Goal: Transaction & Acquisition: Purchase product/service

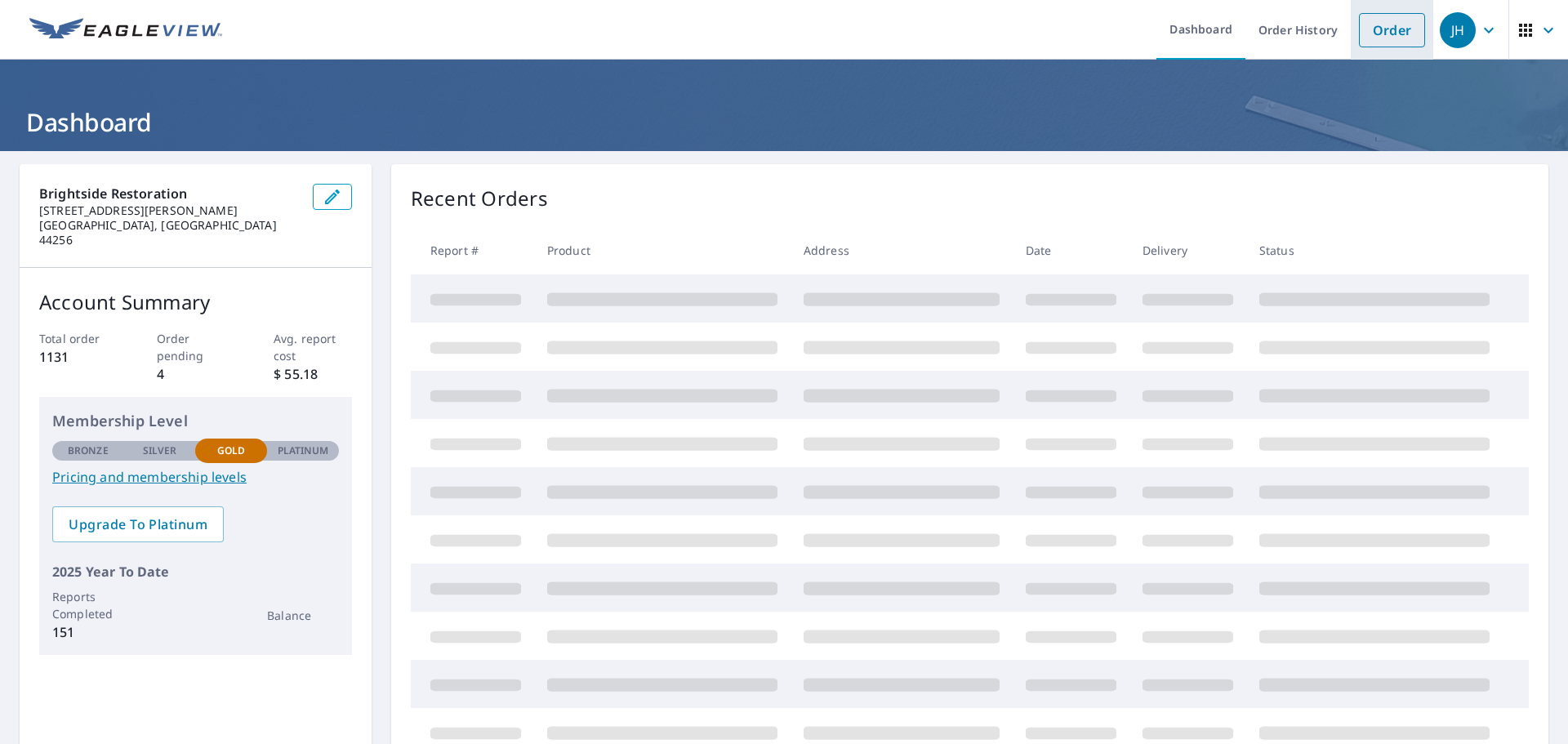
click at [1374, 27] on link "Order" at bounding box center [1392, 30] width 66 height 35
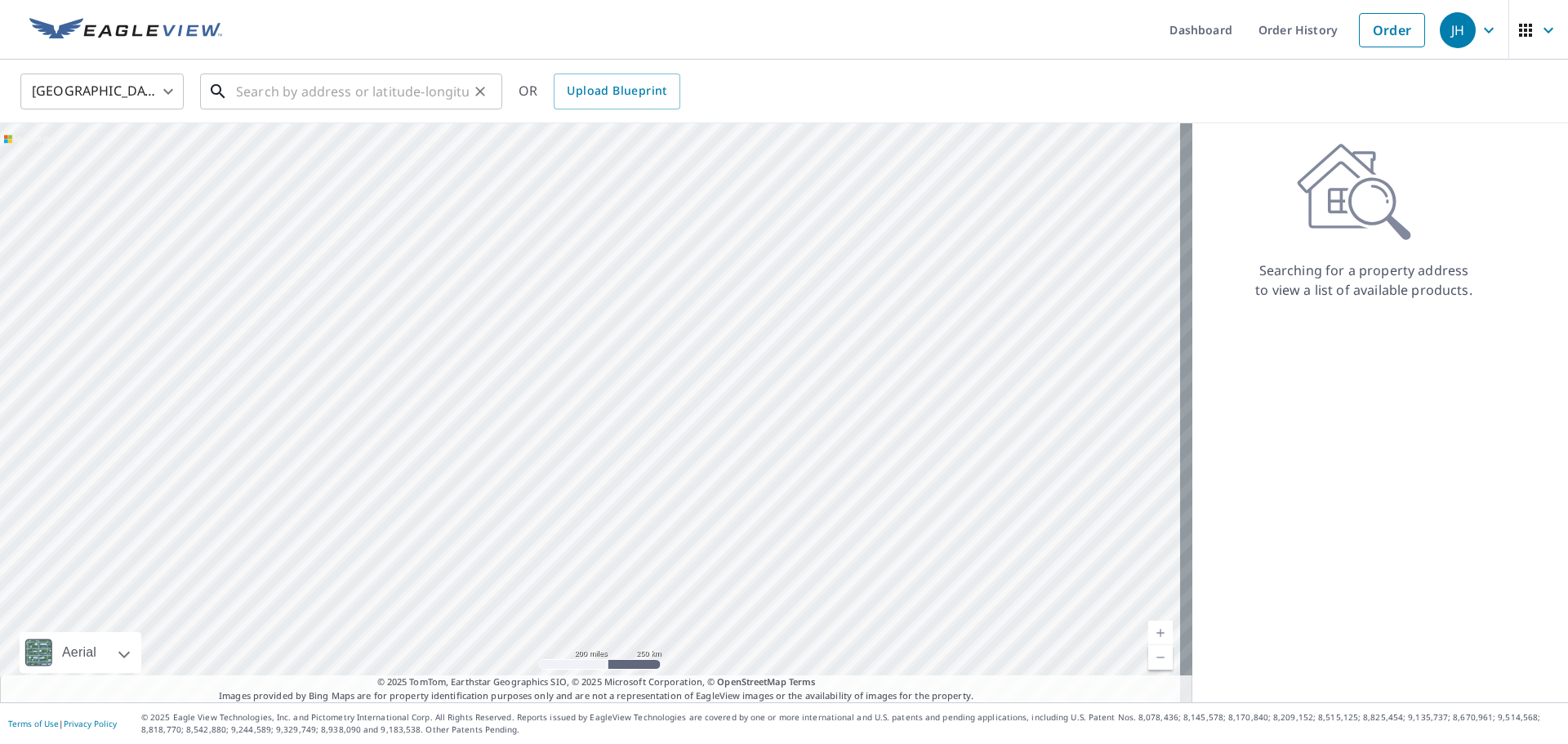
click at [413, 96] on input "text" at bounding box center [352, 92] width 233 height 46
click at [313, 93] on input "text" at bounding box center [352, 92] width 233 height 46
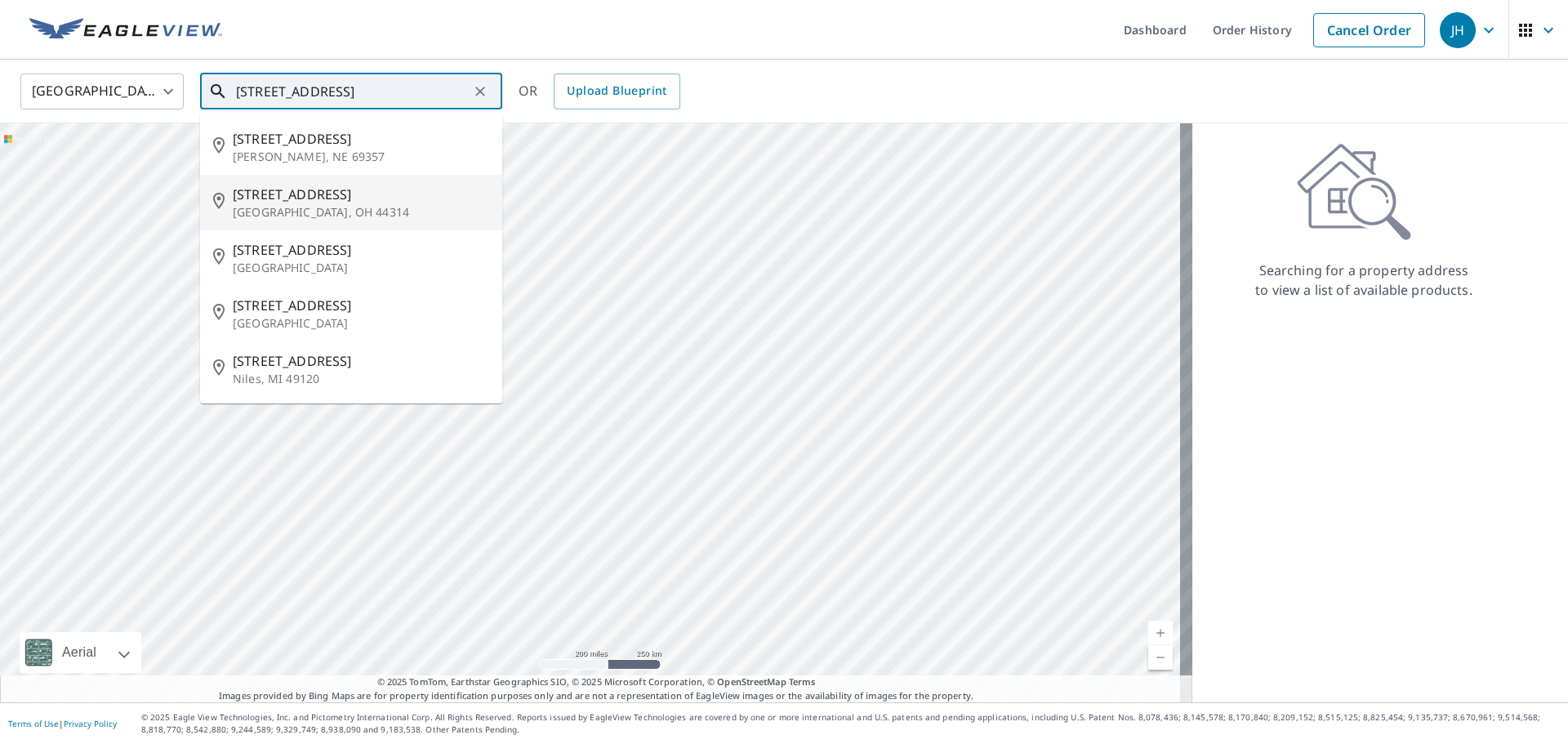
click at [292, 211] on p "[GEOGRAPHIC_DATA], OH 44314" at bounding box center [361, 212] width 257 height 16
type input "[STREET_ADDRESS]"
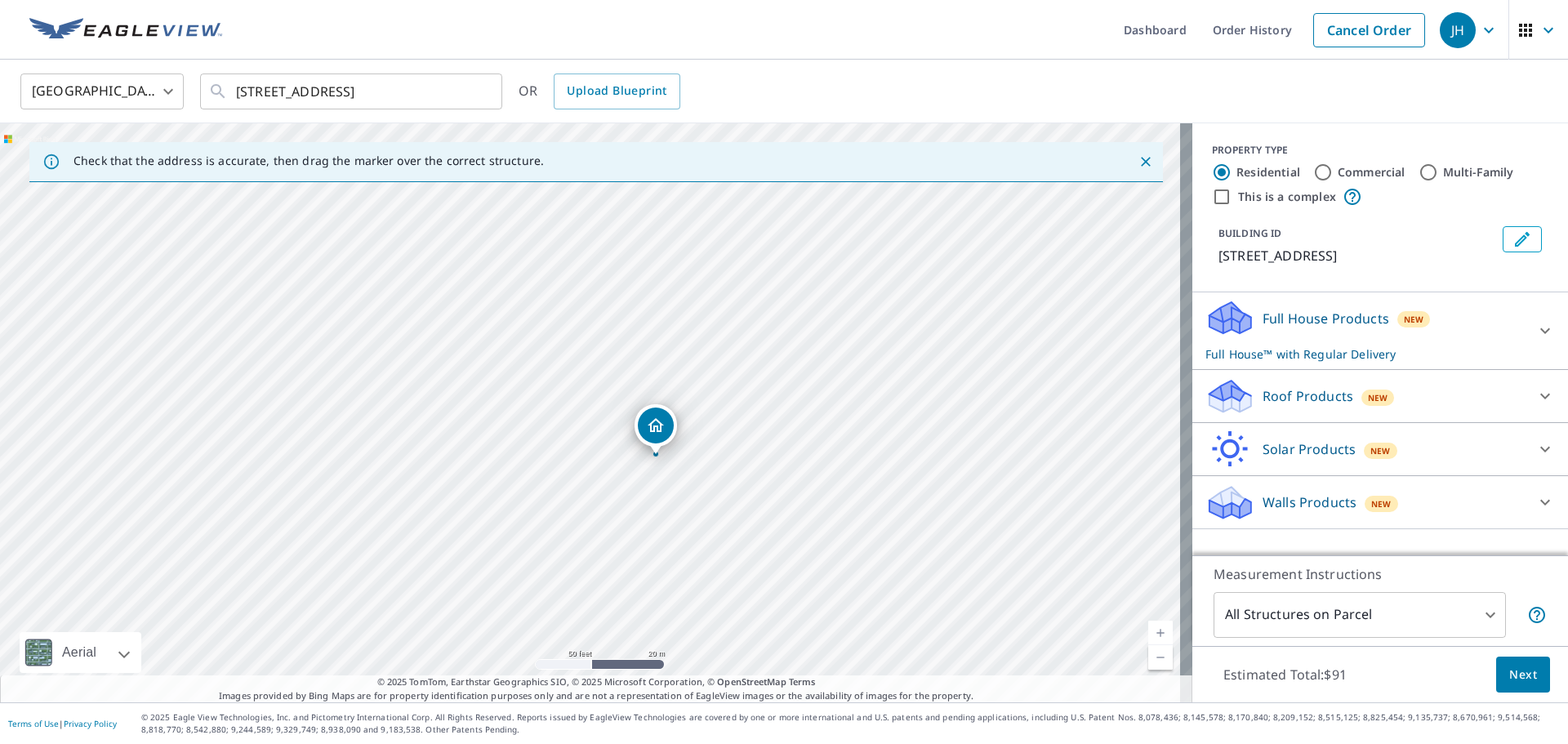
click at [1280, 409] on div "Roof Products New" at bounding box center [1365, 395] width 320 height 38
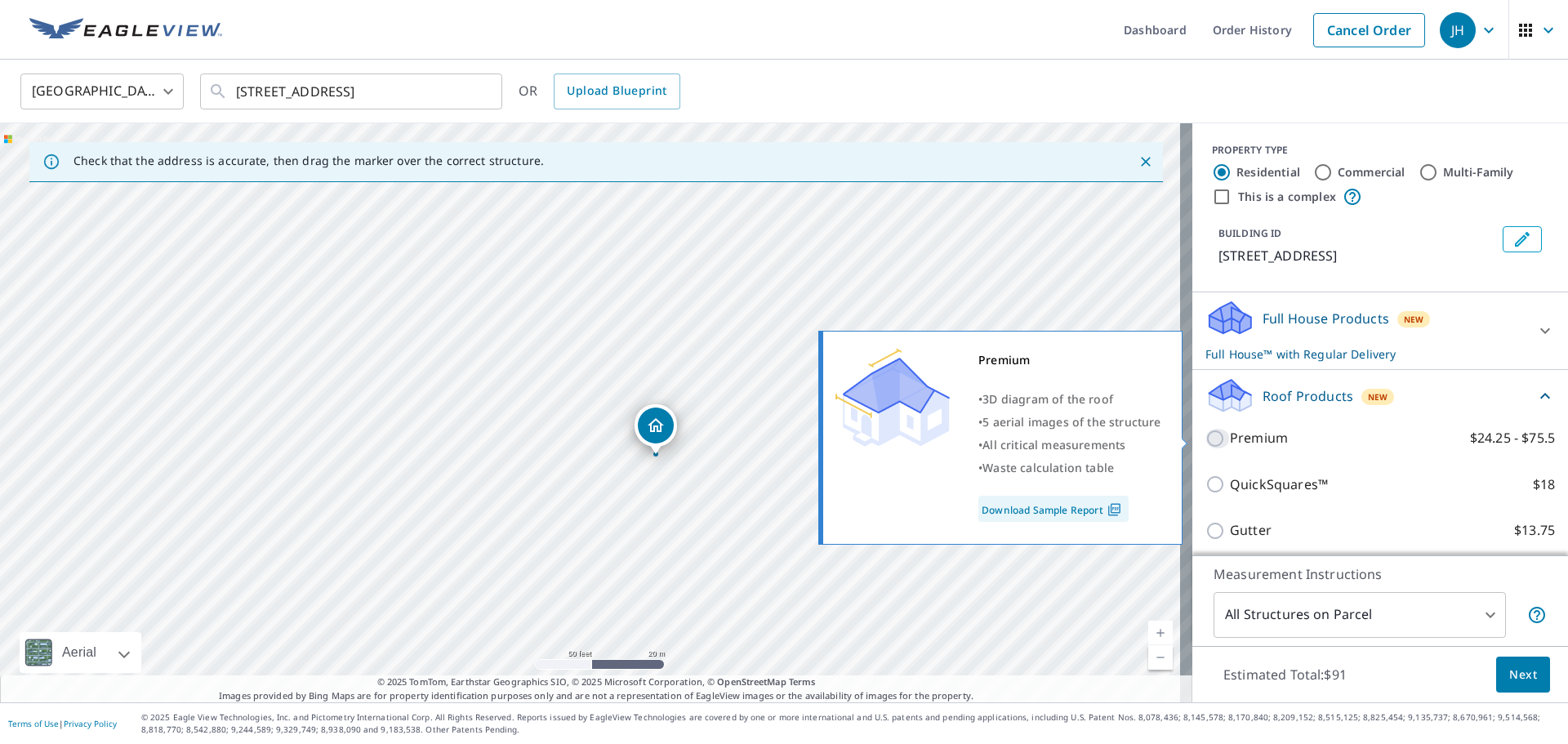
click at [1216, 441] on input "Premium $24.25 - $75.5" at bounding box center [1218, 439] width 25 height 19
checkbox input "true"
checkbox input "false"
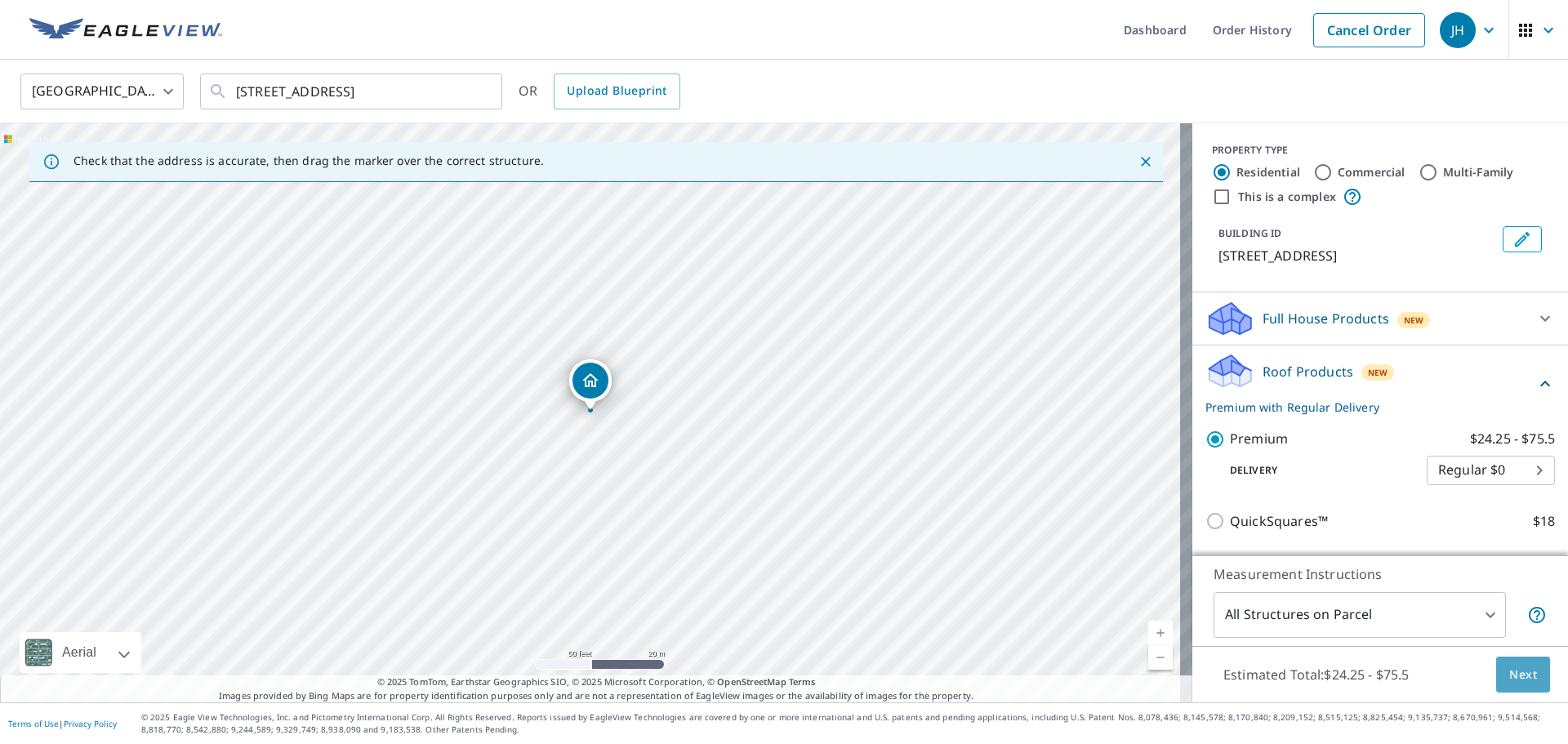
click at [1519, 671] on span "Next" at bounding box center [1523, 674] width 27 height 20
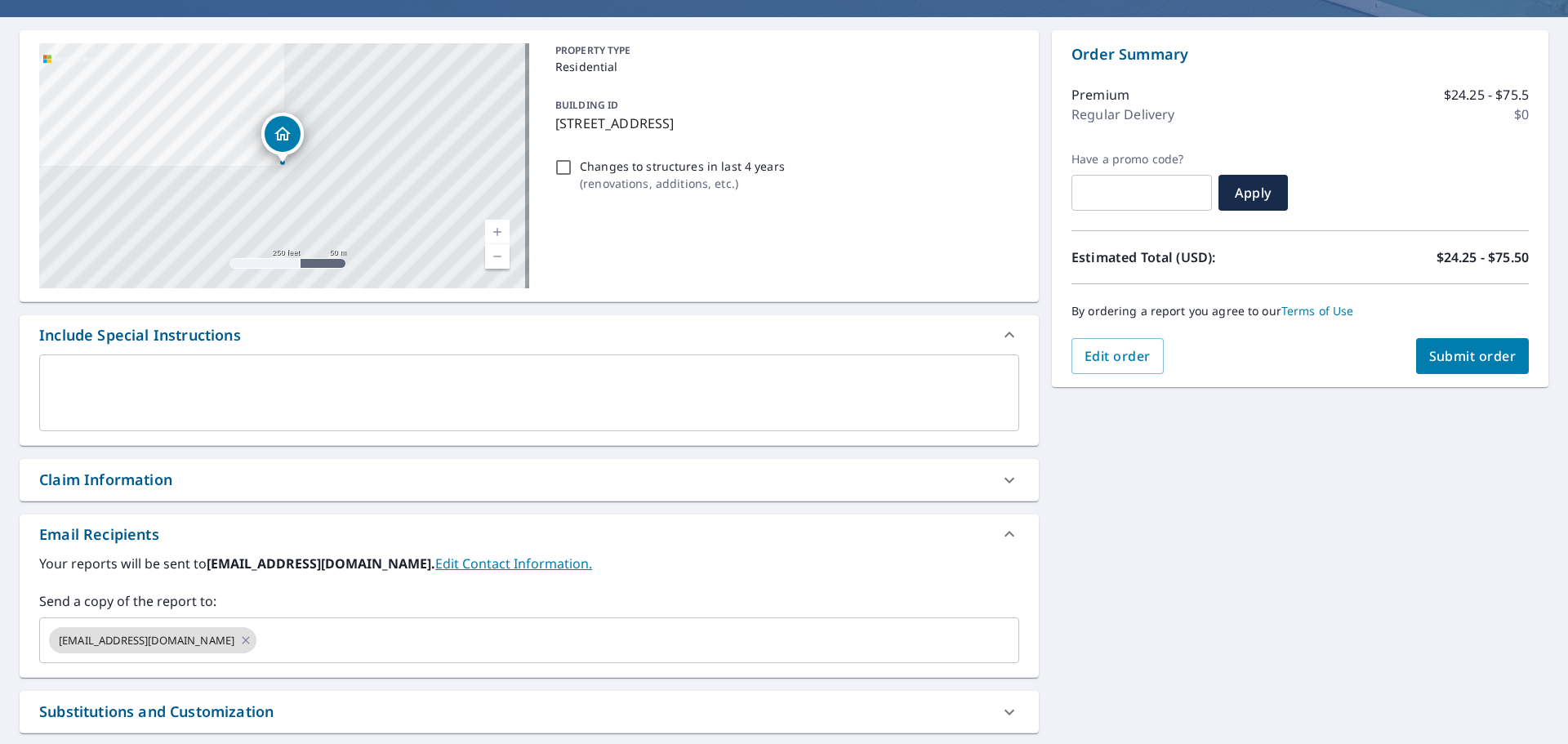
scroll to position [164, 0]
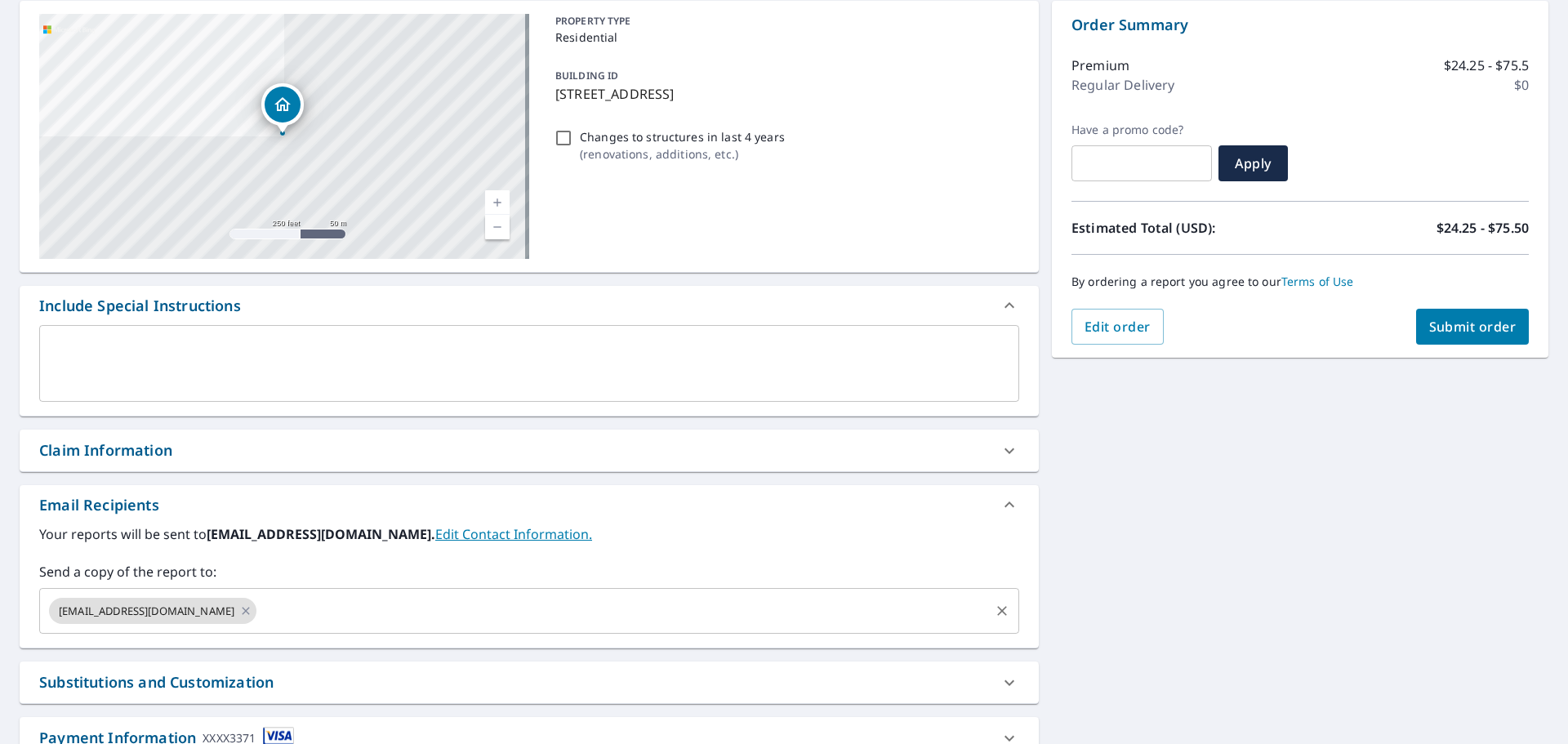
click at [462, 613] on input "text" at bounding box center [623, 610] width 728 height 31
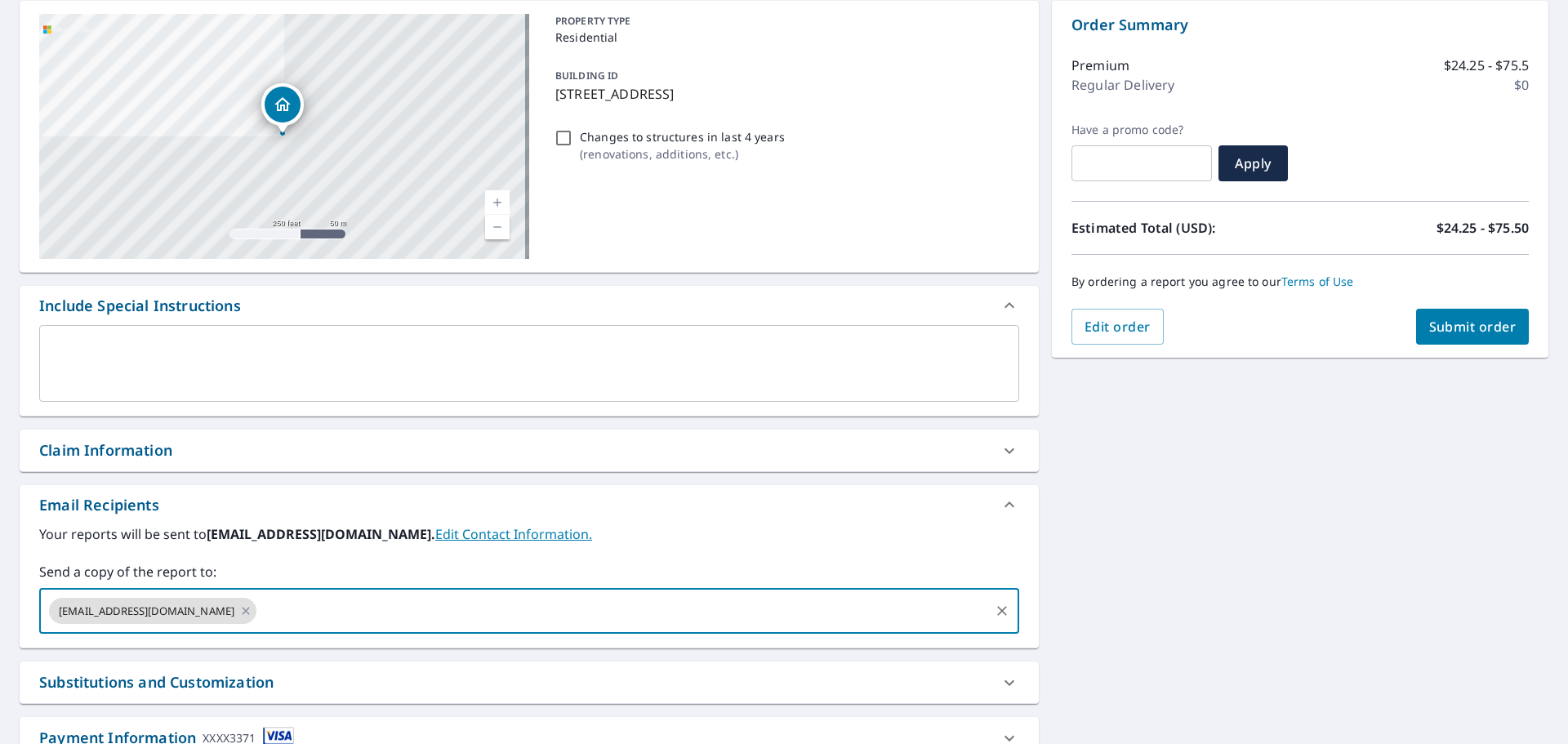
paste input "[EMAIL_ADDRESS][DOMAIN_NAME]"
type input "[EMAIL_ADDRESS][DOMAIN_NAME]"
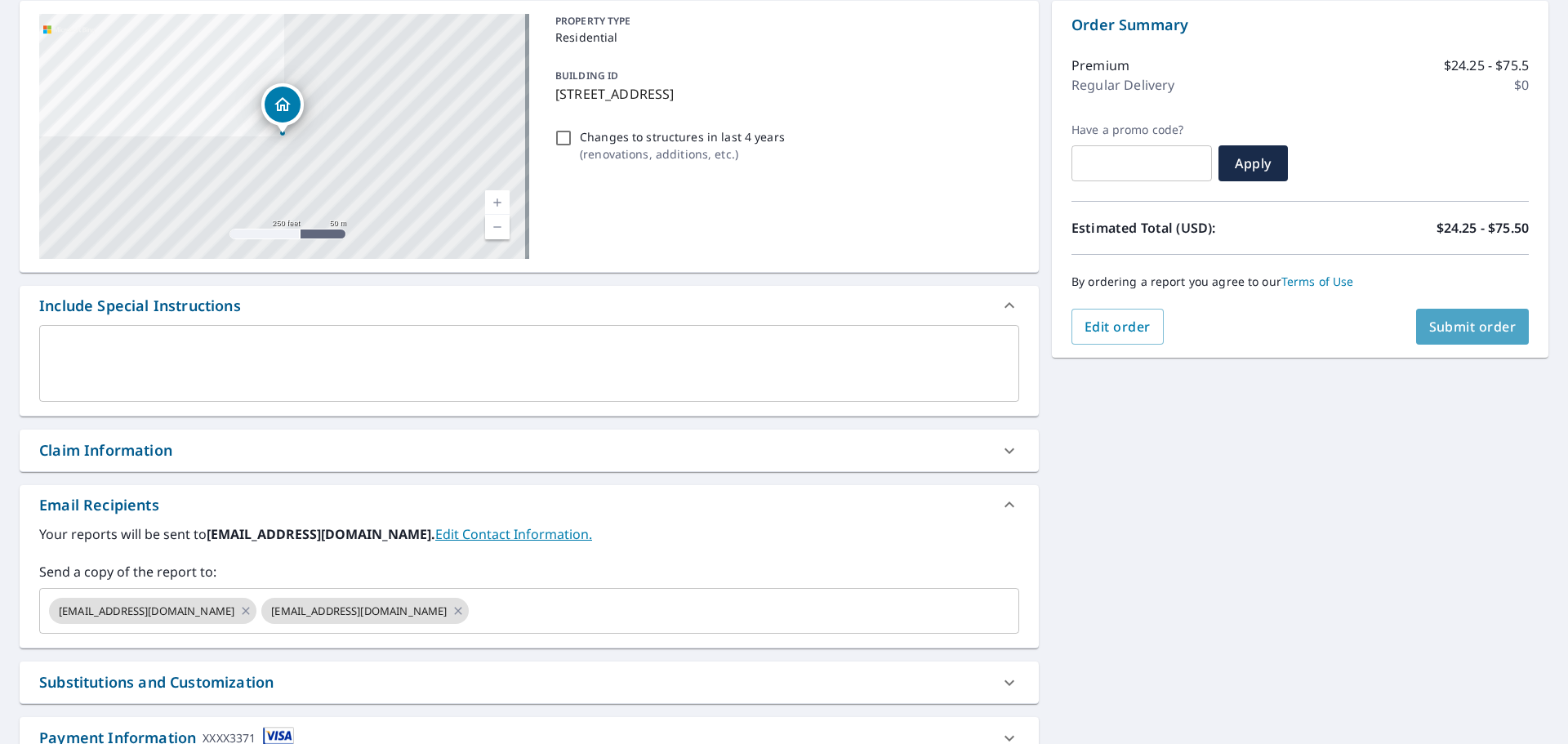
click at [1481, 324] on span "Submit order" at bounding box center [1472, 326] width 88 height 18
checkbox input "true"
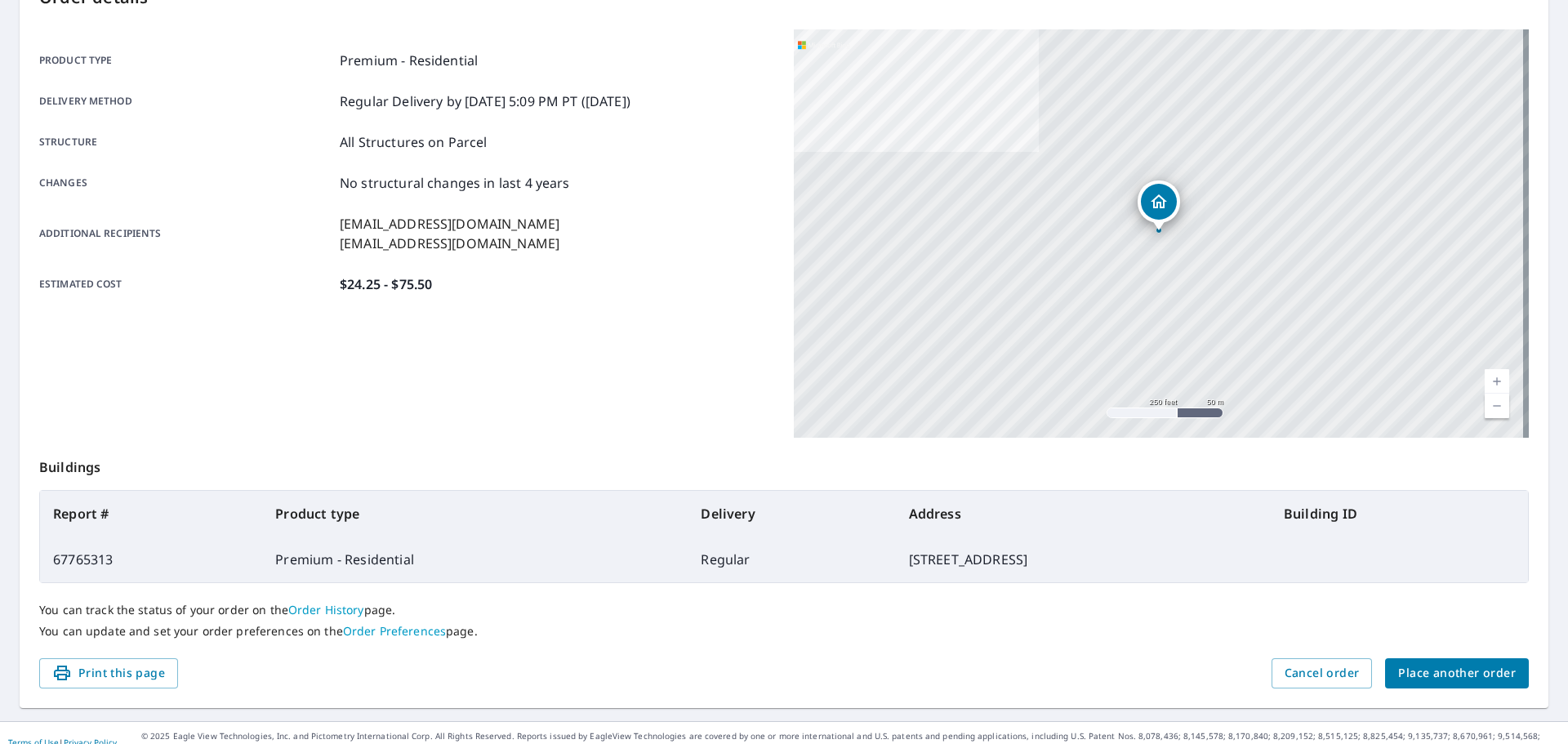
scroll to position [218, 0]
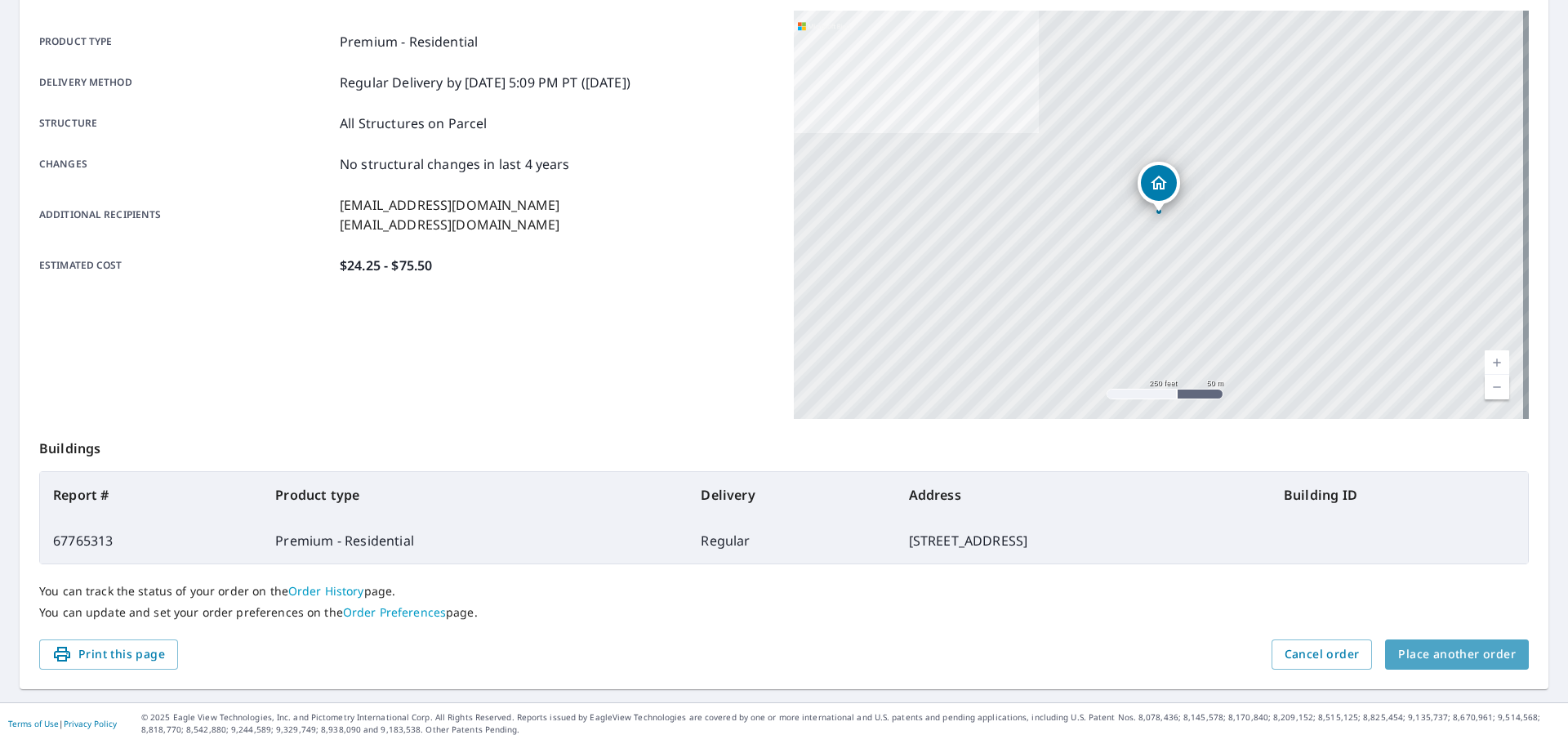
click at [1449, 661] on span "Place another order" at bounding box center [1457, 654] width 118 height 20
